Goal: Transaction & Acquisition: Book appointment/travel/reservation

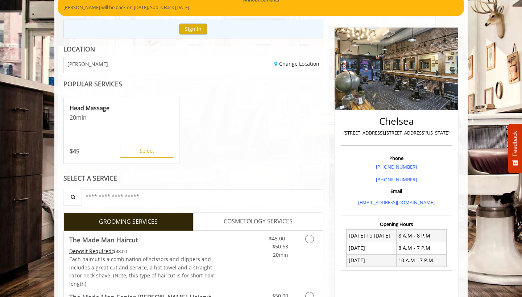
scroll to position [107, 0]
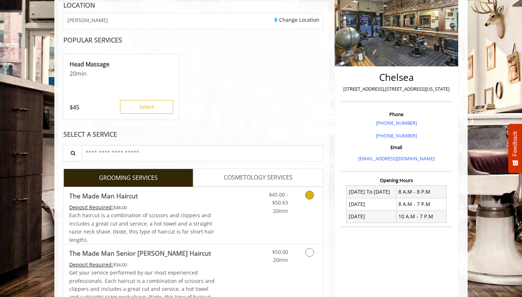
click at [309, 193] on icon "Grooming services" at bounding box center [309, 195] width 9 height 9
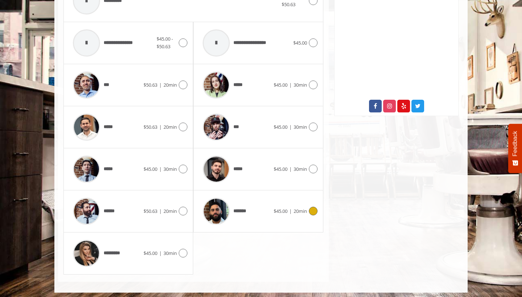
scroll to position [337, 0]
click at [182, 209] on icon at bounding box center [183, 211] width 9 height 9
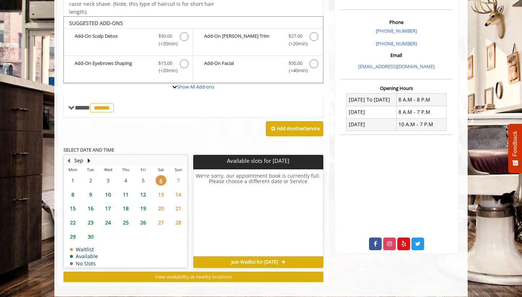
scroll to position [202, 0]
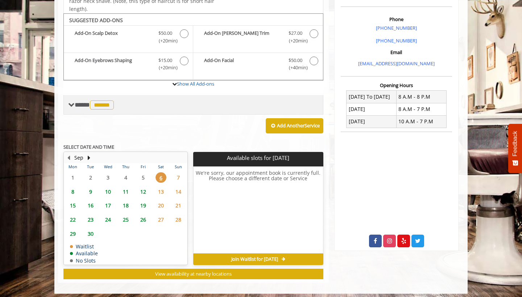
click at [71, 102] on span at bounding box center [71, 105] width 7 height 7
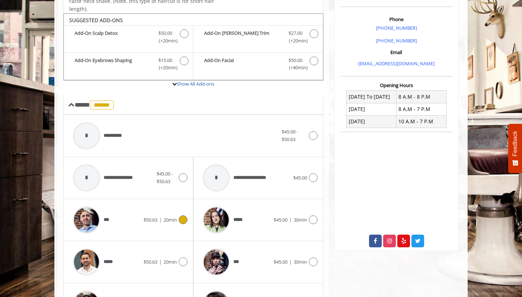
click at [184, 217] on icon at bounding box center [183, 219] width 9 height 9
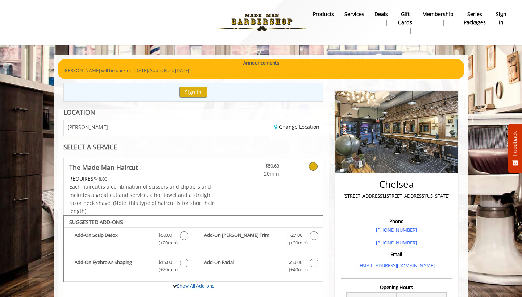
scroll to position [0, 0]
click at [293, 129] on link "Change Location" at bounding box center [297, 126] width 45 height 7
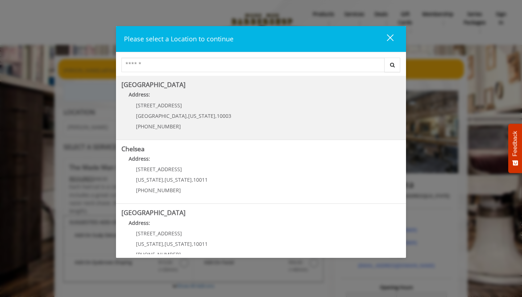
click at [204, 96] on Village "Address:" at bounding box center [260, 97] width 279 height 12
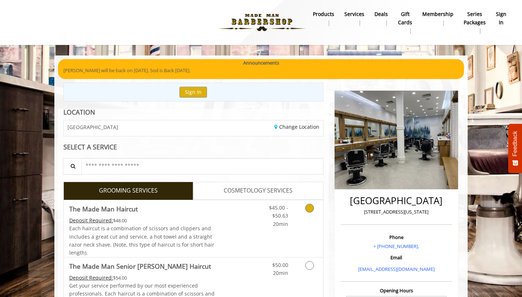
click at [308, 207] on icon "Grooming services" at bounding box center [309, 208] width 9 height 9
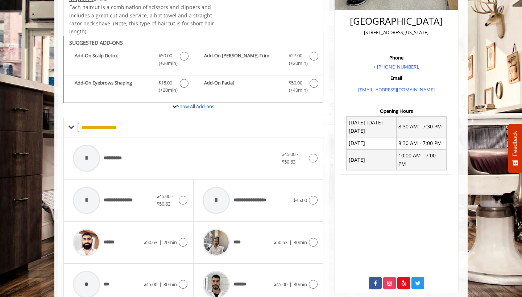
scroll to position [213, 0]
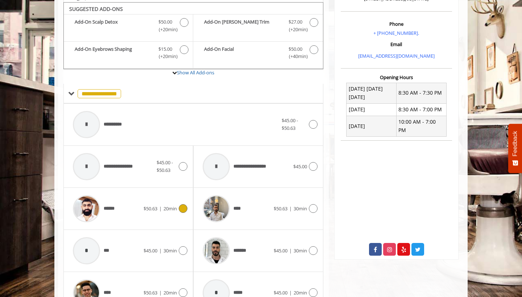
click at [186, 206] on icon at bounding box center [183, 208] width 9 height 9
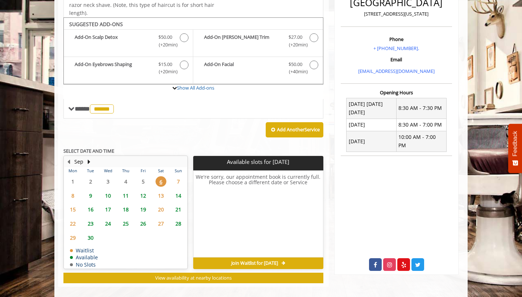
scroll to position [202, 0]
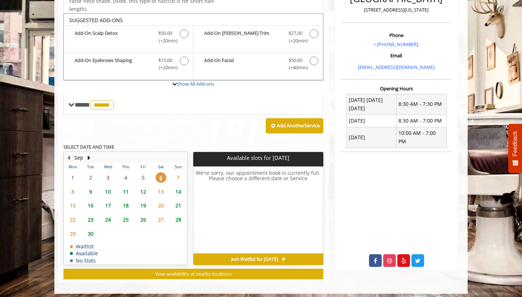
click at [179, 202] on span "21" at bounding box center [178, 205] width 11 height 11
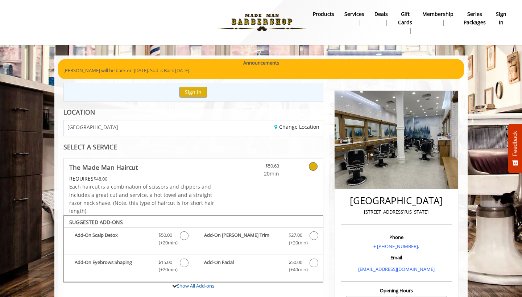
scroll to position [0, 0]
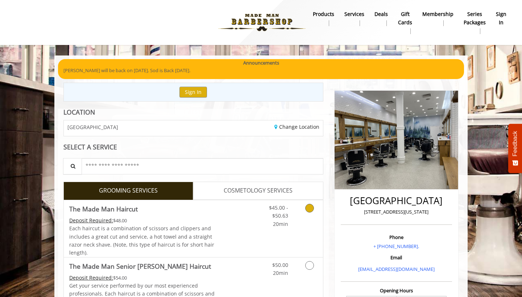
click at [312, 207] on icon "Grooming services" at bounding box center [309, 208] width 9 height 9
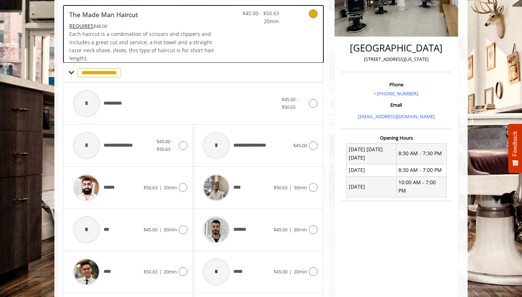
scroll to position [213, 0]
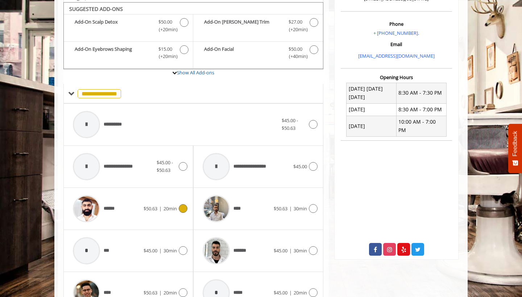
click at [184, 207] on icon at bounding box center [183, 208] width 9 height 9
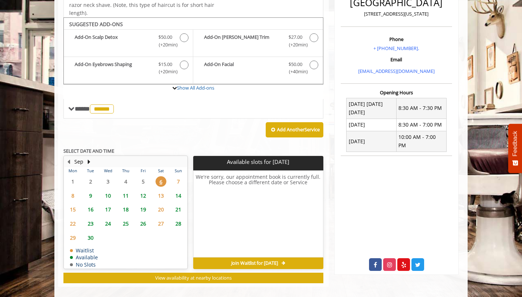
scroll to position [202, 0]
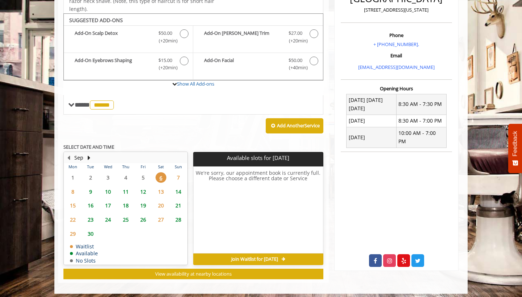
click at [180, 200] on span "21" at bounding box center [178, 205] width 11 height 11
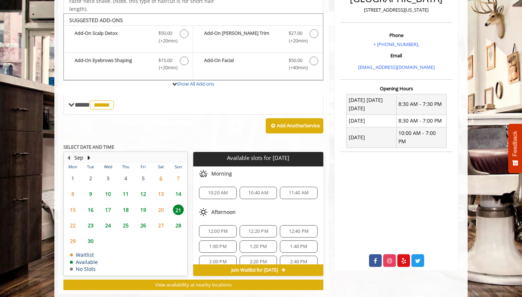
scroll to position [213, 0]
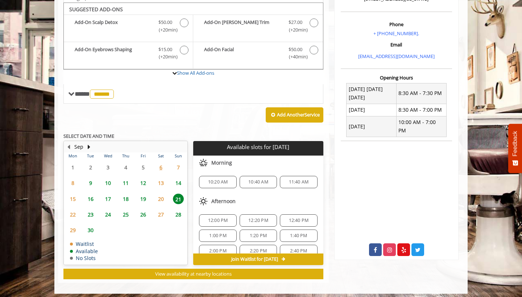
click at [256, 218] on span "12:20 PM" at bounding box center [258, 221] width 20 height 6
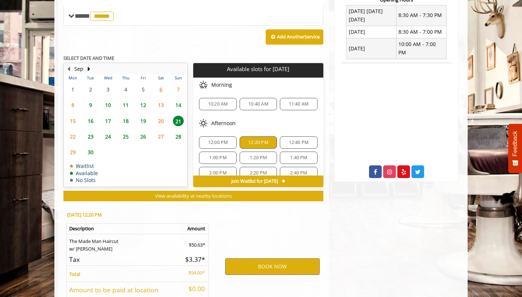
scroll to position [342, 0]
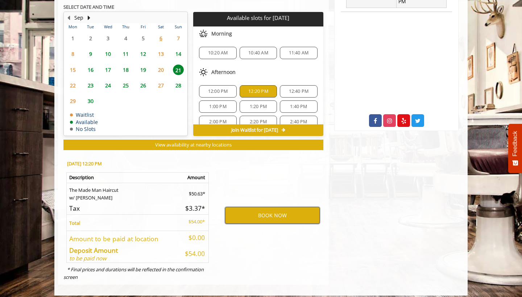
click at [256, 212] on button "BOOK NOW" at bounding box center [272, 215] width 95 height 17
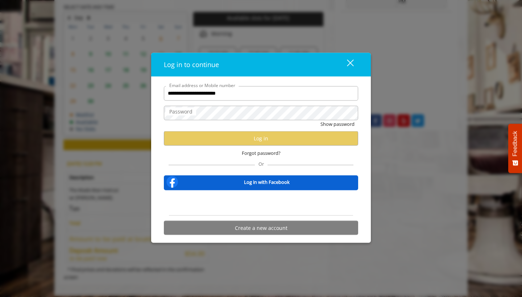
type input "**********"
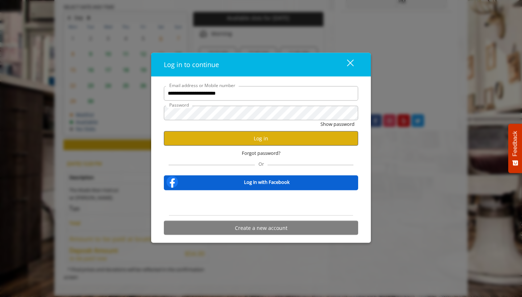
click at [259, 139] on button "Log in" at bounding box center [261, 138] width 194 height 14
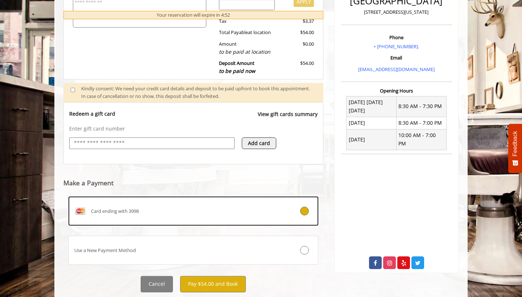
scroll to position [211, 0]
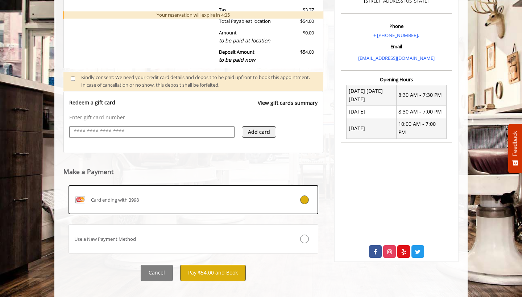
click at [226, 266] on button "Pay $54.00 and Book" at bounding box center [213, 273] width 66 height 16
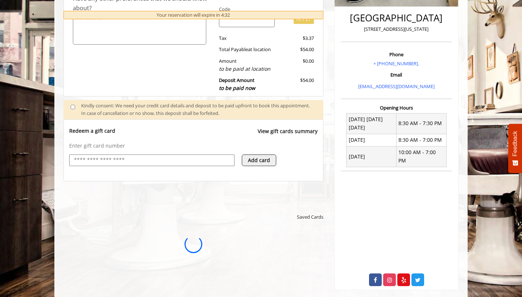
scroll to position [0, 0]
